Goal: Task Accomplishment & Management: Manage account settings

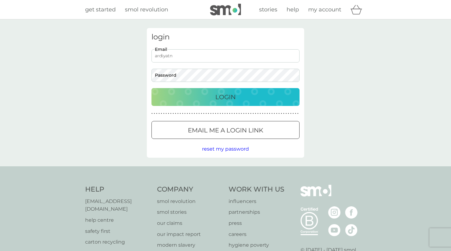
type input "ardiyatn"
click at [210, 130] on p "Email me a login link" at bounding box center [225, 131] width 75 height 10
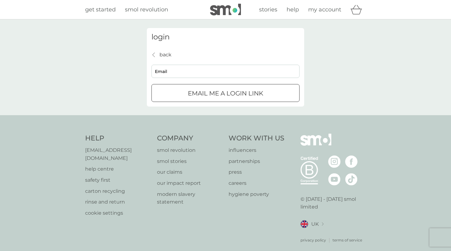
click at [199, 72] on input "Email" at bounding box center [225, 71] width 148 height 13
type input "[EMAIL_ADDRESS][DOMAIN_NAME]"
click at [189, 88] on button "Email me a login link" at bounding box center [225, 93] width 148 height 18
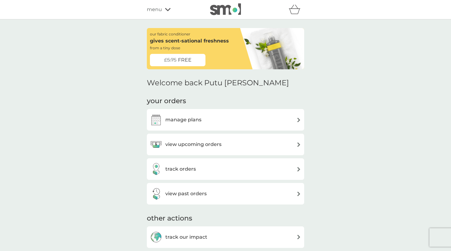
click at [201, 134] on div "view upcoming orders" at bounding box center [225, 145] width 157 height 22
click at [197, 142] on h3 "view upcoming orders" at bounding box center [193, 145] width 56 height 8
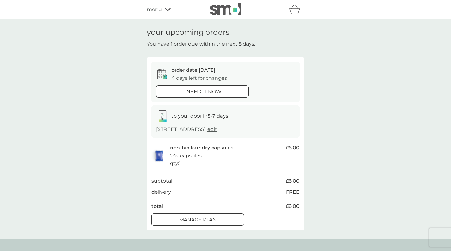
click at [224, 222] on button "Manage plan" at bounding box center [197, 220] width 93 height 12
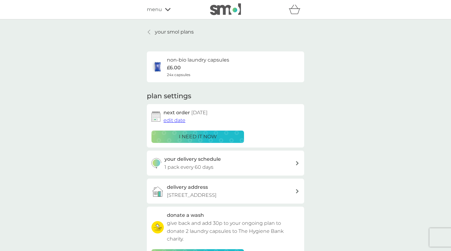
click at [169, 119] on span "edit date" at bounding box center [174, 121] width 22 height 6
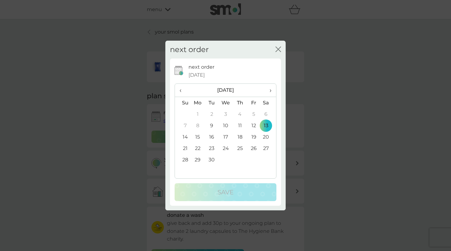
click at [269, 90] on span "›" at bounding box center [268, 90] width 6 height 13
click at [267, 115] on td "4" at bounding box center [268, 114] width 15 height 11
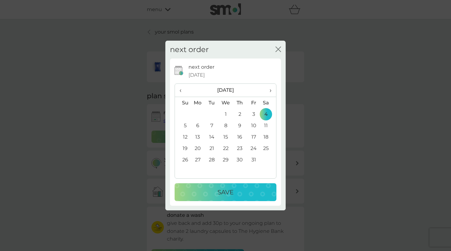
click at [247, 191] on div "Save" at bounding box center [225, 193] width 89 height 10
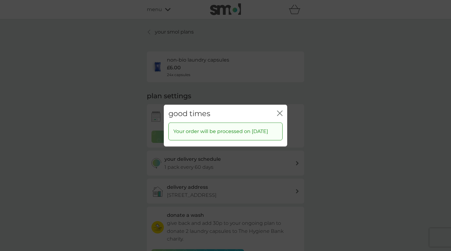
click at [278, 110] on icon "close" at bounding box center [280, 113] width 6 height 6
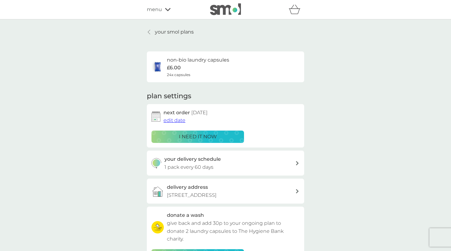
click at [155, 7] on span "menu" at bounding box center [154, 10] width 15 height 8
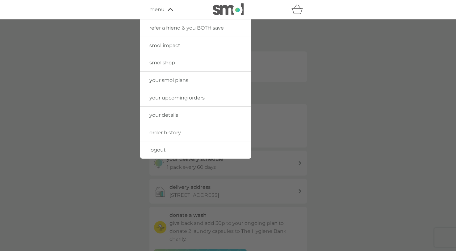
click at [160, 29] on span "refer a friend & you BOTH save" at bounding box center [186, 28] width 74 height 6
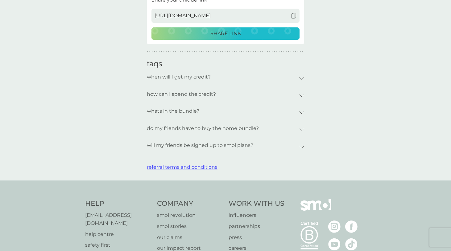
scroll to position [266, 0]
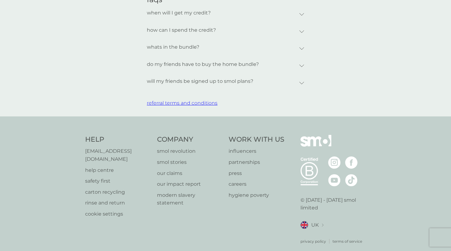
click at [242, 182] on p "careers" at bounding box center [257, 184] width 56 height 8
